Goal: Information Seeking & Learning: Learn about a topic

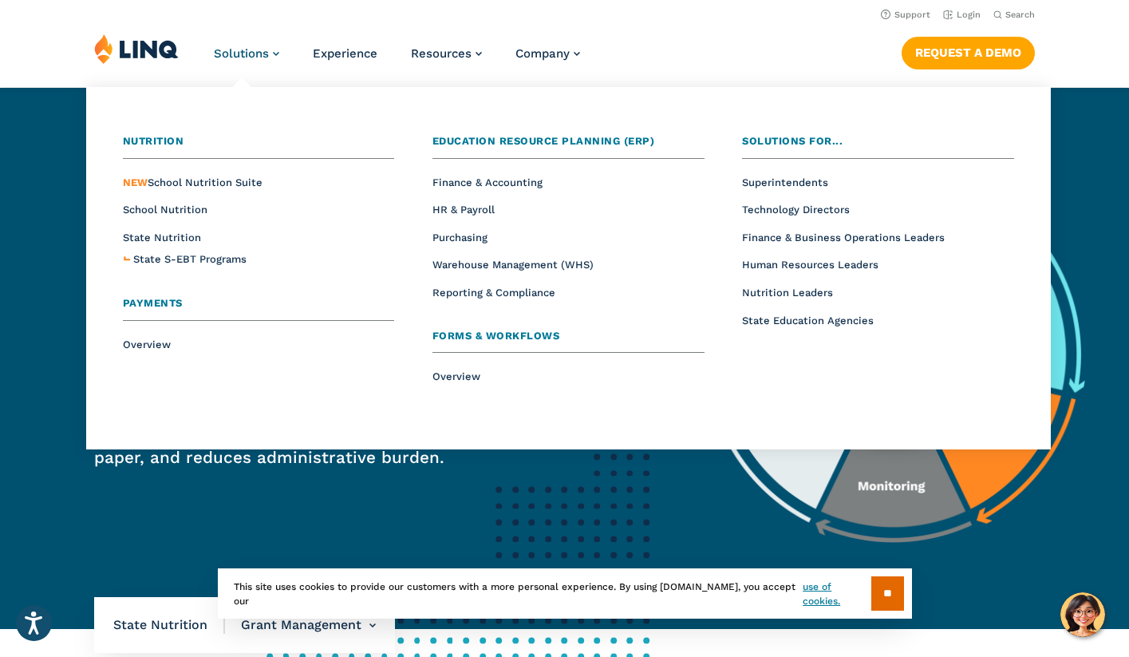
click at [264, 51] on span "Solutions" at bounding box center [241, 53] width 55 height 14
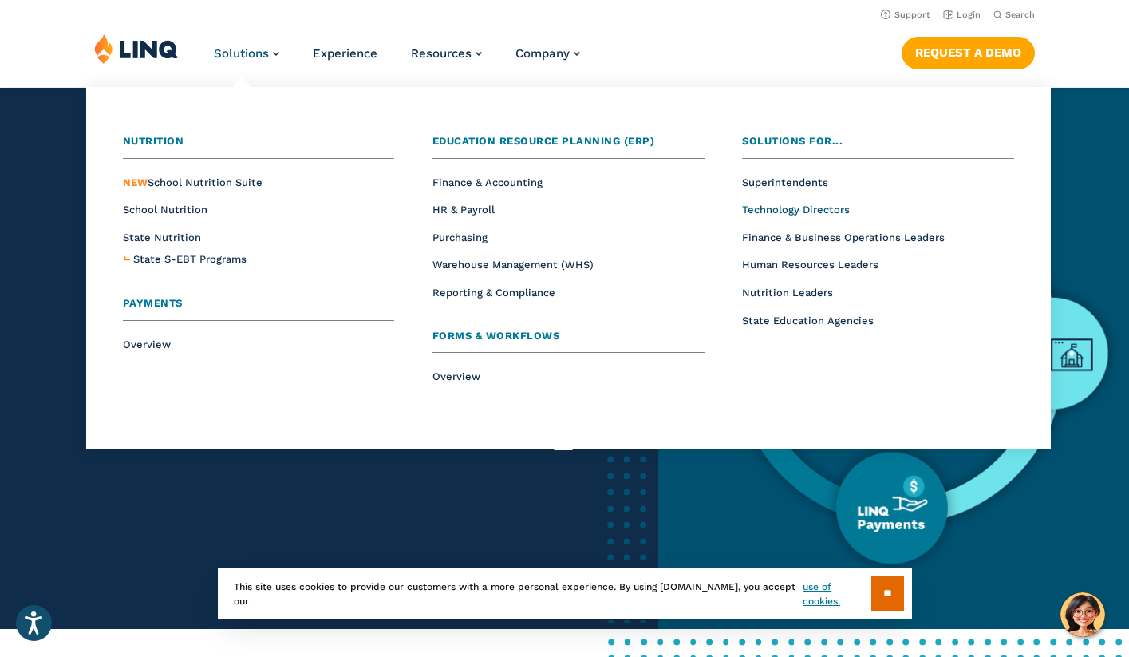
click at [766, 209] on span "Technology Directors" at bounding box center [796, 209] width 108 height 12
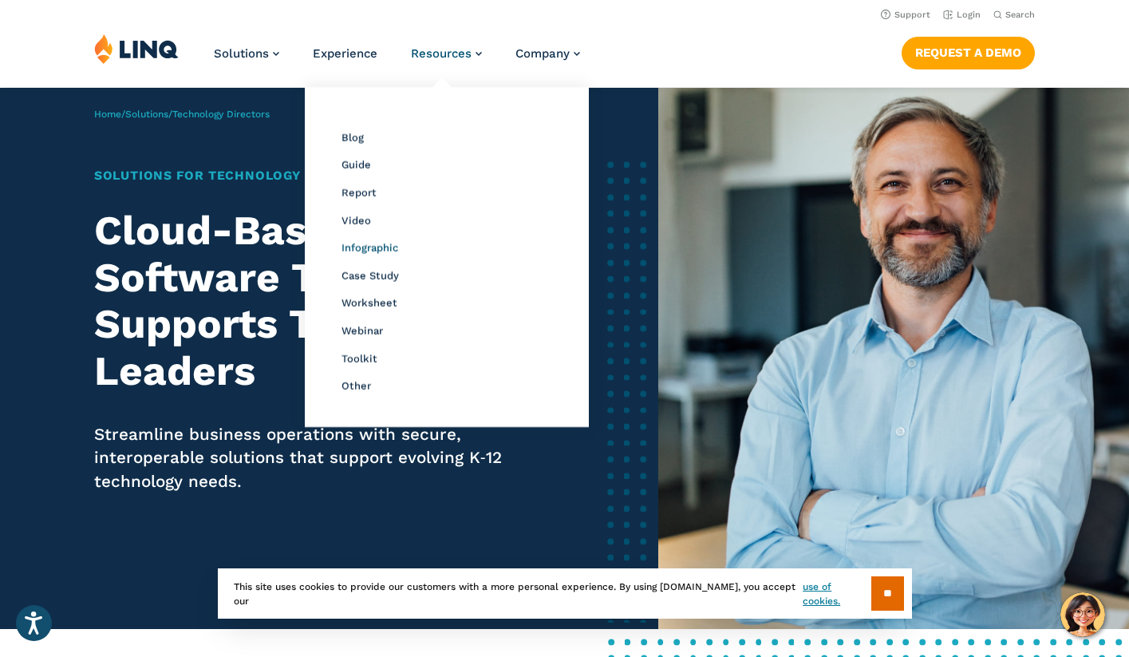
click at [384, 244] on span "Infographic" at bounding box center [370, 248] width 57 height 12
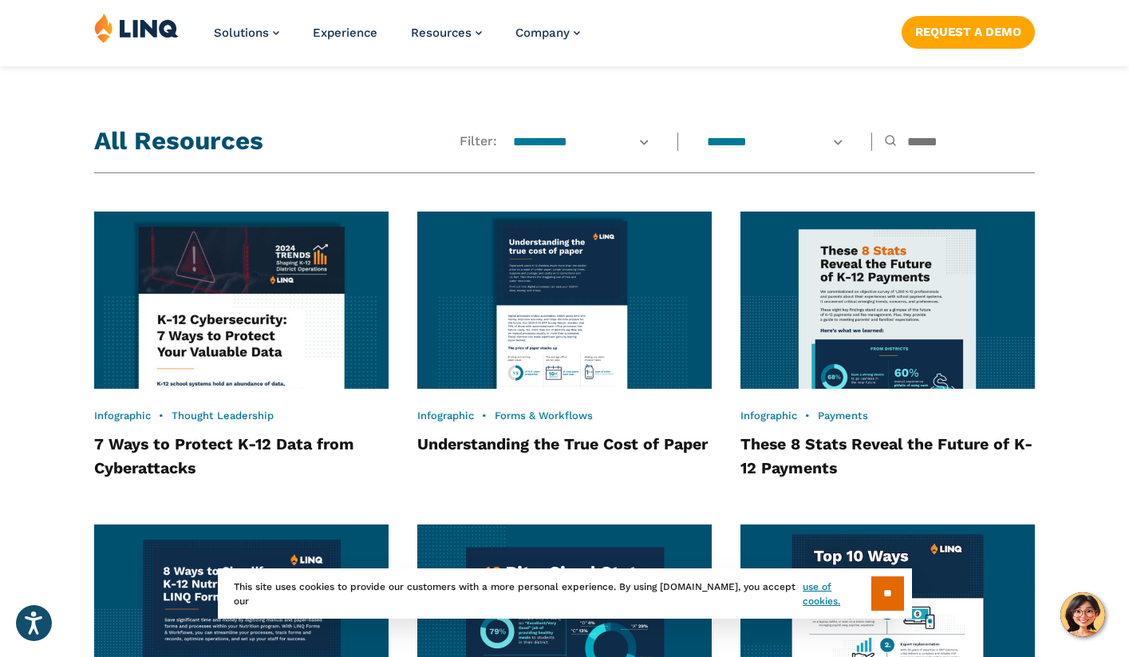
scroll to position [1171, 0]
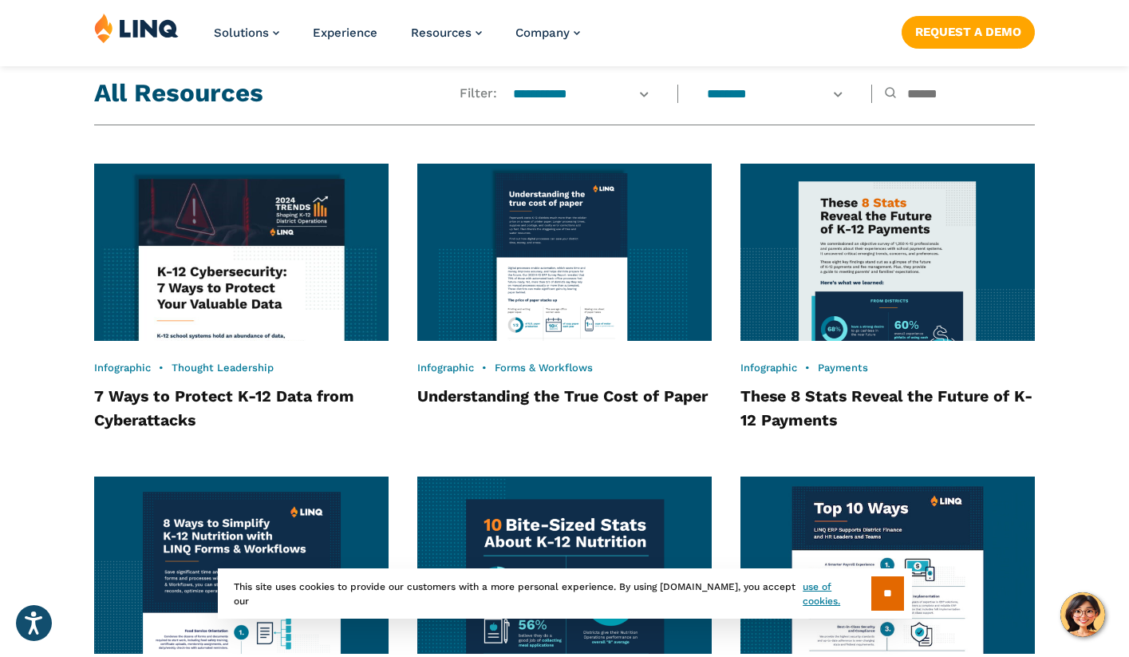
click at [243, 258] on img at bounding box center [242, 252] width 324 height 195
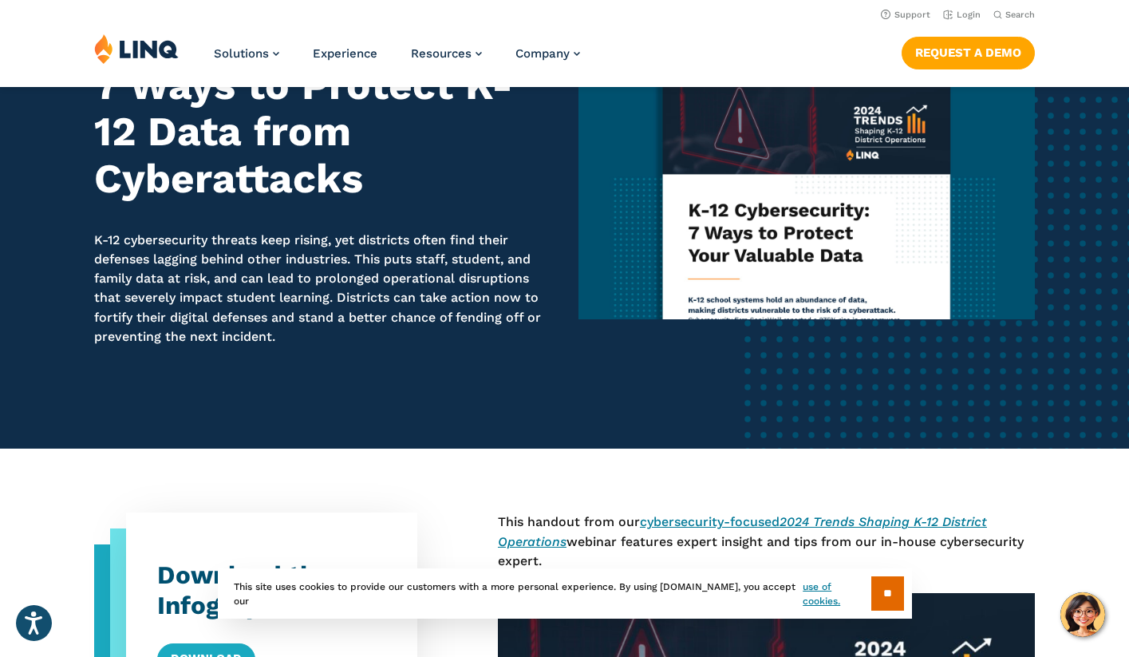
scroll to position [159, 0]
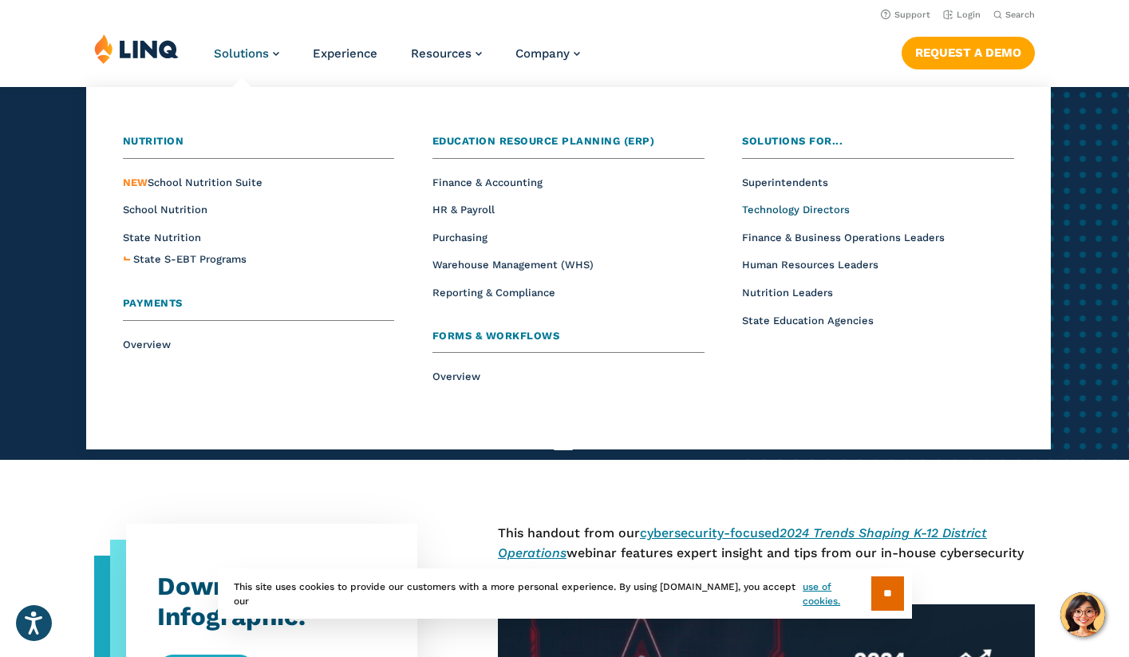
click at [760, 206] on span "Technology Directors" at bounding box center [796, 209] width 108 height 12
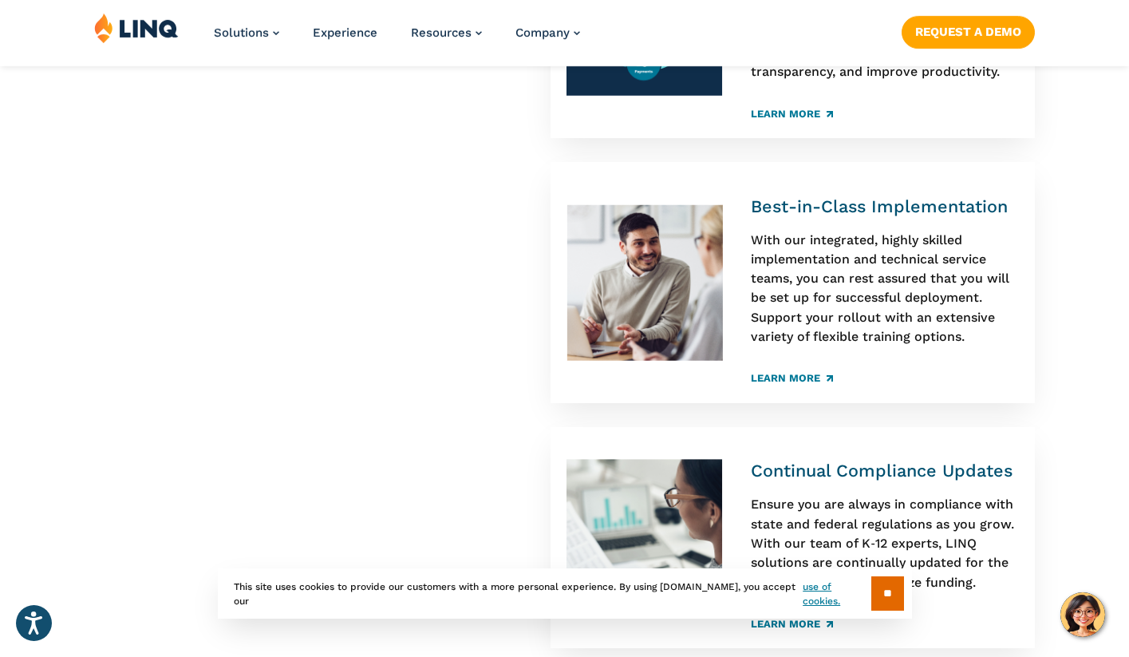
scroll to position [1109, 0]
